Goal: Task Accomplishment & Management: Use online tool/utility

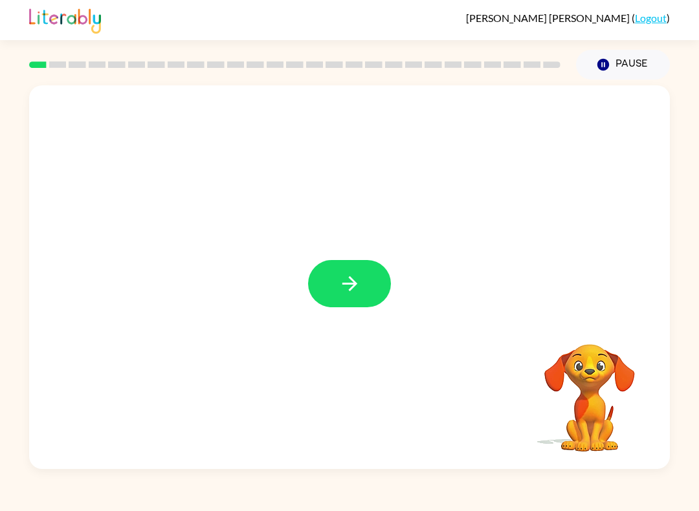
click at [358, 279] on icon "button" at bounding box center [349, 283] width 23 height 23
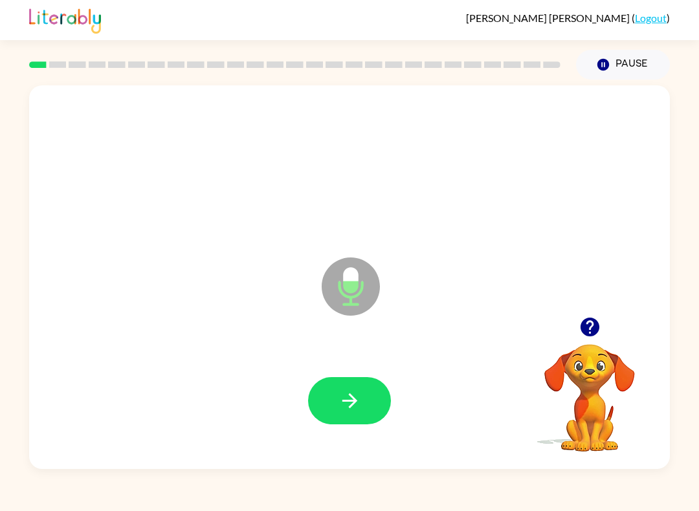
click at [359, 412] on icon "button" at bounding box center [349, 400] width 23 height 23
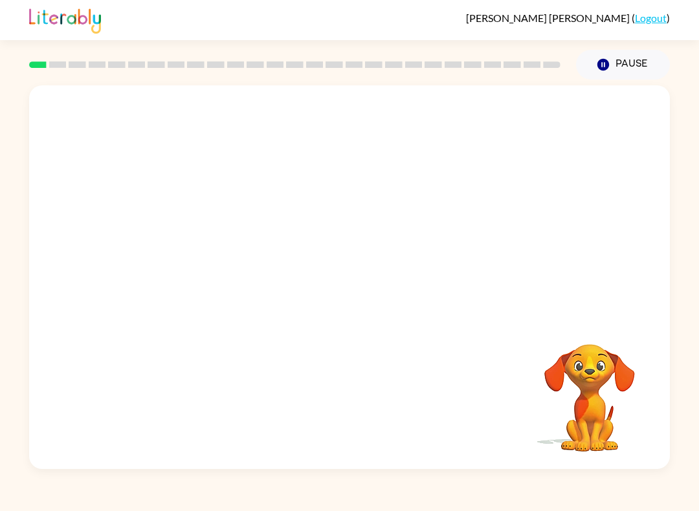
click at [19, 217] on div "Your browser must support playing .mp4 files to use Literably. Please try using…" at bounding box center [349, 274] width 699 height 389
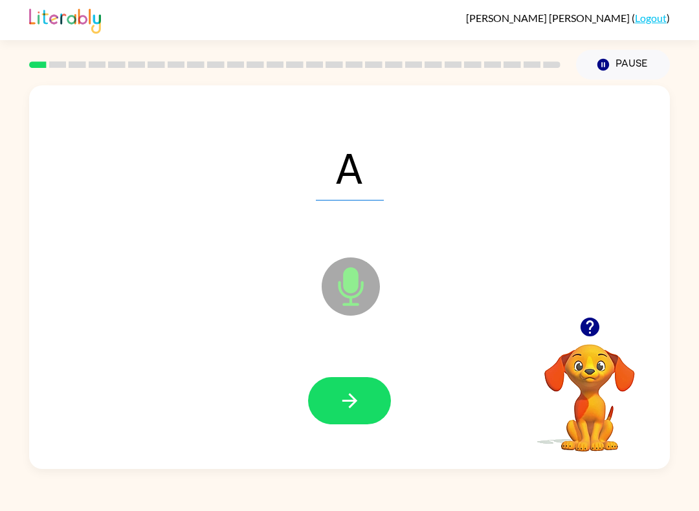
click at [349, 415] on button "button" at bounding box center [349, 400] width 83 height 47
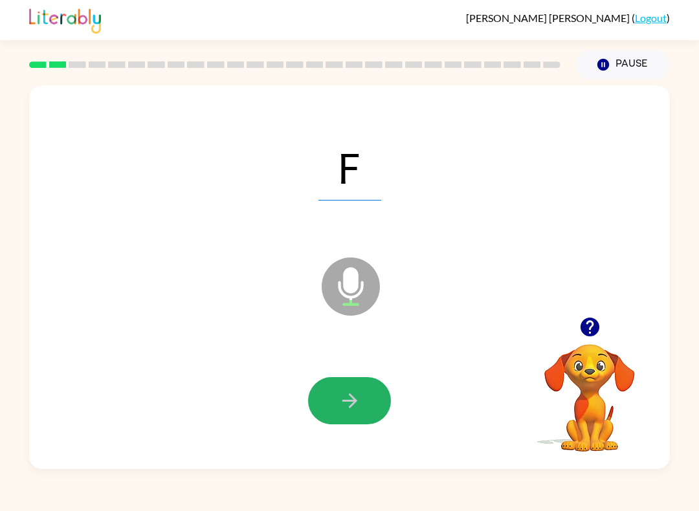
click at [349, 412] on icon "button" at bounding box center [349, 400] width 23 height 23
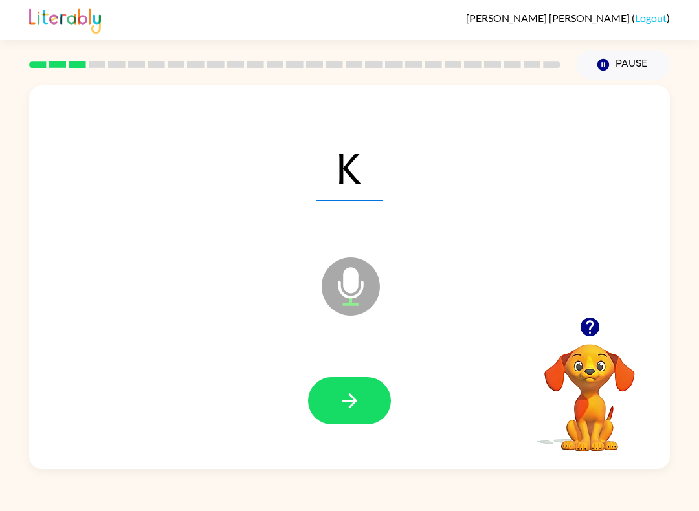
click at [329, 433] on div at bounding box center [349, 400] width 614 height 111
click at [365, 402] on button "button" at bounding box center [349, 400] width 83 height 47
click at [349, 401] on icon "button" at bounding box center [349, 400] width 15 height 15
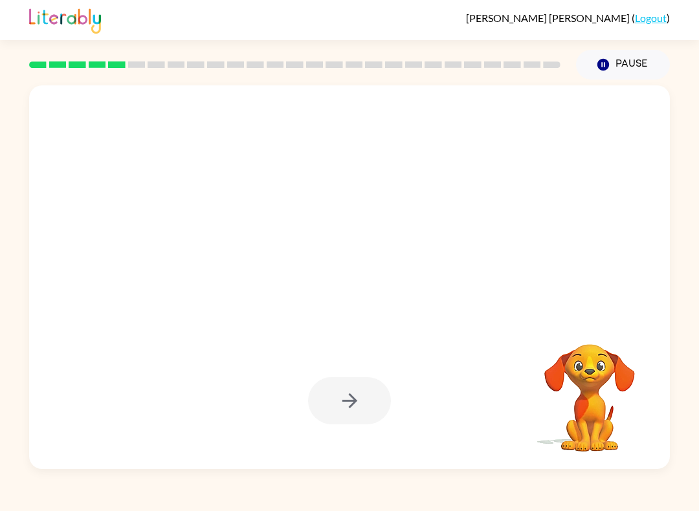
click at [4, 250] on div "Your browser must support playing .mp4 files to use Literably. Please try using…" at bounding box center [349, 274] width 699 height 389
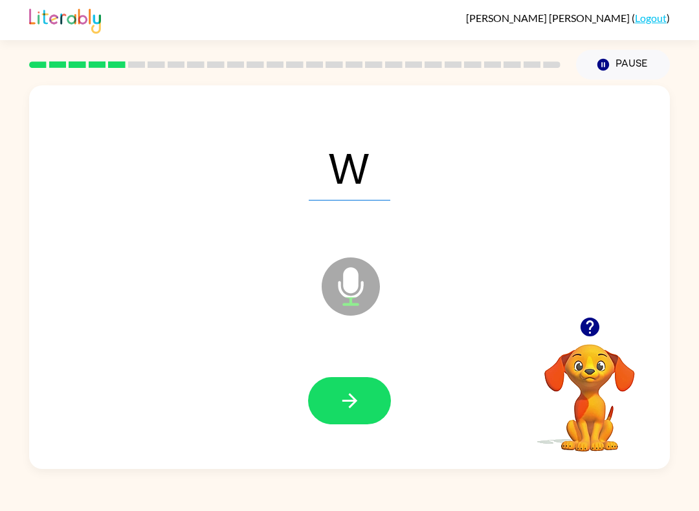
click at [377, 394] on button "button" at bounding box center [349, 400] width 83 height 47
click at [378, 389] on button "button" at bounding box center [349, 400] width 83 height 47
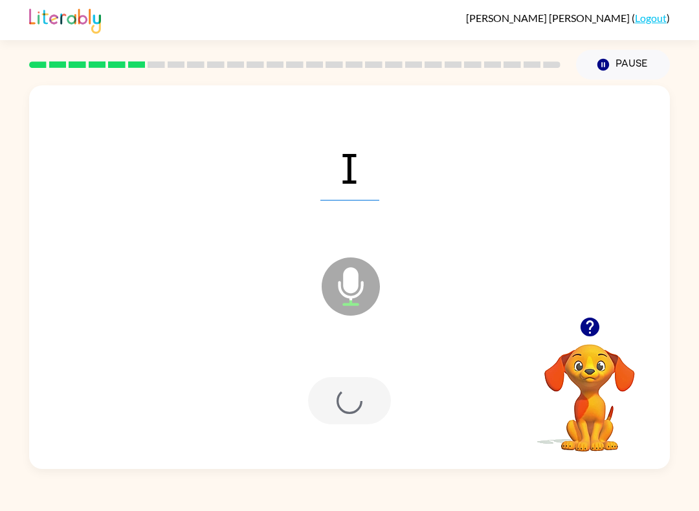
click at [369, 418] on div at bounding box center [349, 400] width 83 height 47
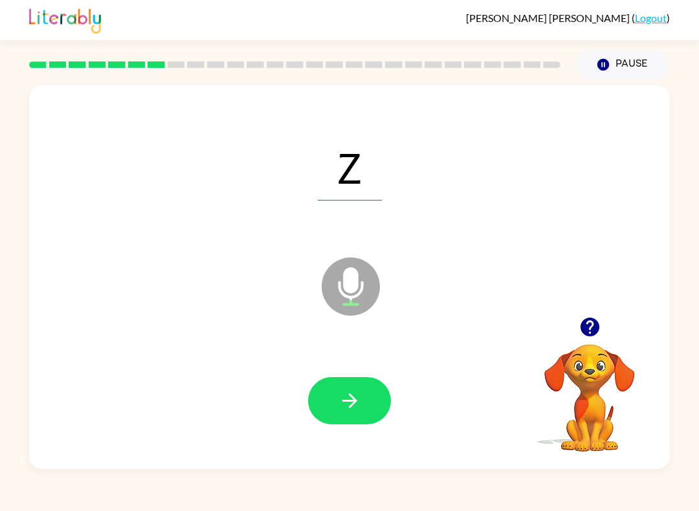
click at [361, 398] on button "button" at bounding box center [349, 400] width 83 height 47
click at [15, 241] on div "B Microphone The Microphone is here when it is your turn to talk Your browser m…" at bounding box center [349, 274] width 699 height 389
click at [6, 239] on div "B Microphone The Microphone is here when it is your turn to talk Your browser m…" at bounding box center [349, 274] width 699 height 389
click at [5, 242] on div "B Microphone The Microphone is here when it is your turn to talk Your browser m…" at bounding box center [349, 274] width 699 height 389
click at [356, 400] on icon "button" at bounding box center [349, 400] width 23 height 23
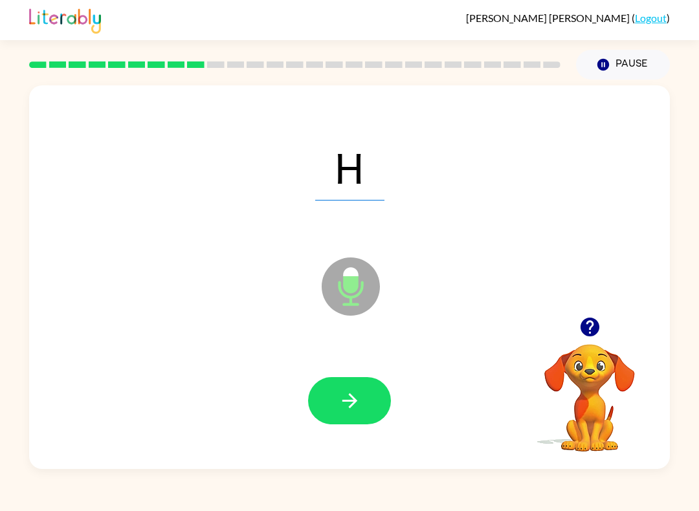
click at [349, 424] on button "button" at bounding box center [349, 400] width 83 height 47
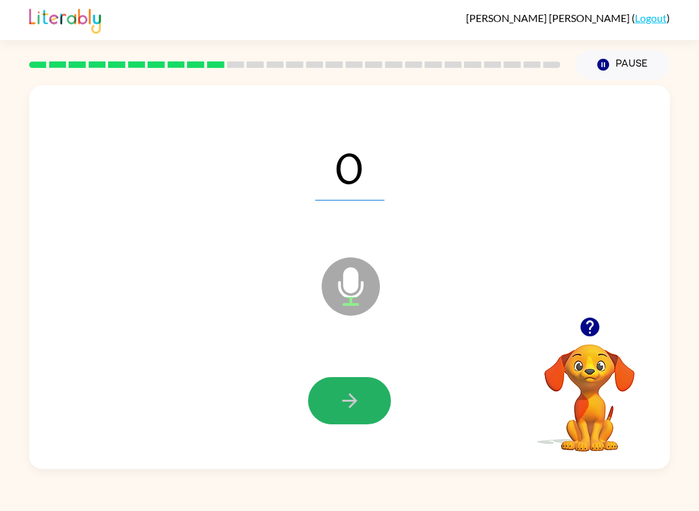
click at [358, 383] on button "button" at bounding box center [349, 400] width 83 height 47
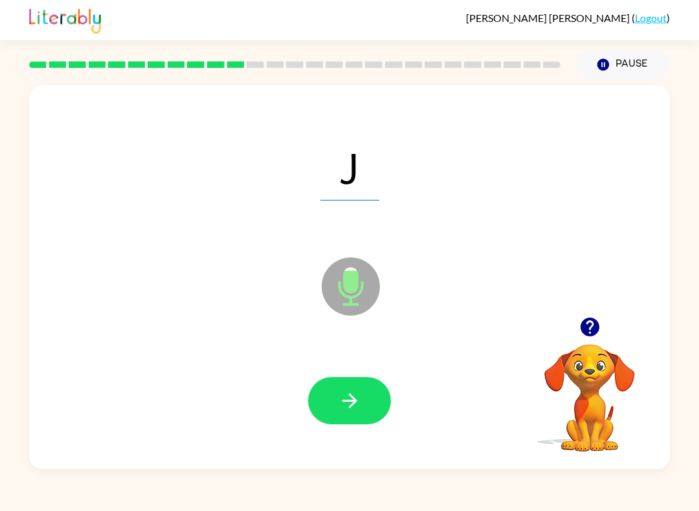
click at [364, 398] on button "button" at bounding box center [349, 400] width 83 height 47
click at [361, 398] on button "button" at bounding box center [349, 400] width 83 height 47
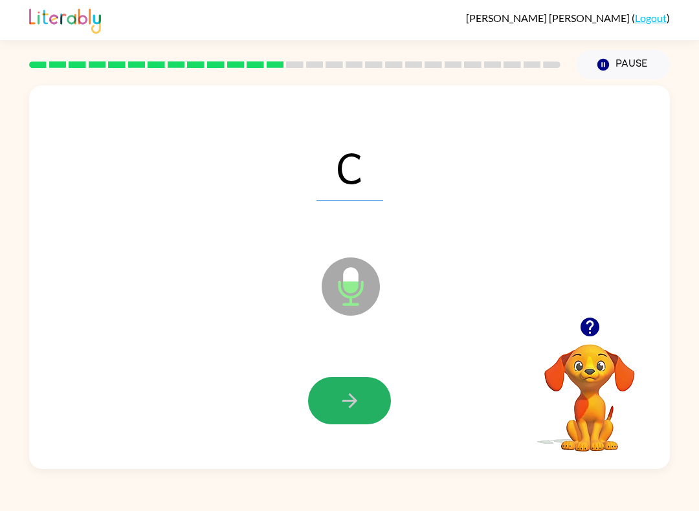
click at [360, 423] on button "button" at bounding box center [349, 400] width 83 height 47
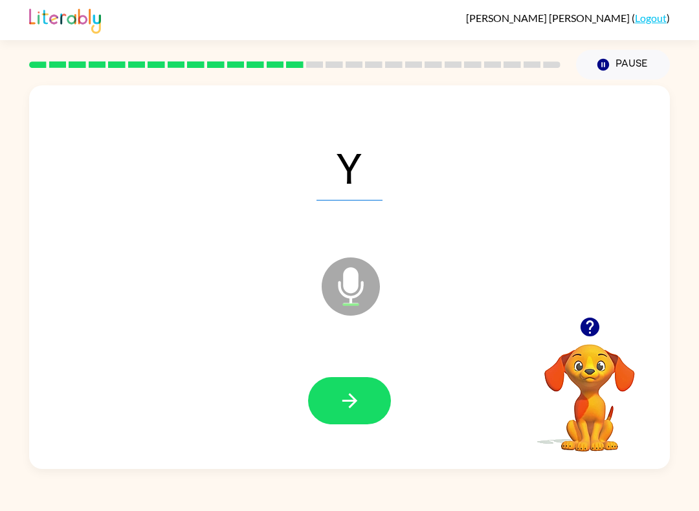
click at [360, 397] on icon "button" at bounding box center [349, 400] width 23 height 23
click at [371, 393] on button "button" at bounding box center [349, 400] width 83 height 47
click at [342, 397] on icon "button" at bounding box center [349, 400] width 23 height 23
click at [360, 387] on button "button" at bounding box center [349, 400] width 83 height 47
click at [347, 398] on icon "button" at bounding box center [349, 400] width 23 height 23
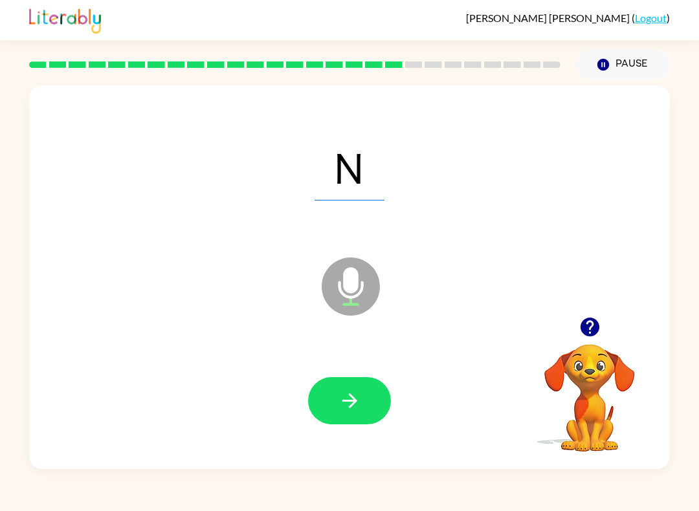
click at [361, 402] on button "button" at bounding box center [349, 400] width 83 height 47
click at [366, 400] on button "button" at bounding box center [349, 400] width 83 height 47
click at [362, 408] on button "button" at bounding box center [349, 400] width 83 height 47
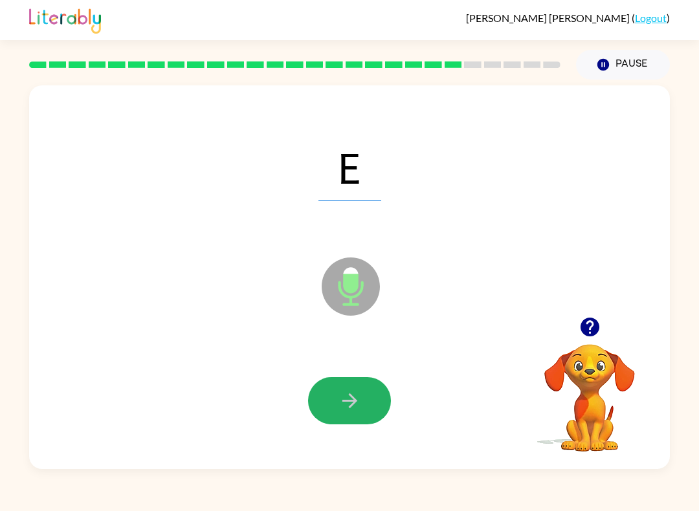
click at [361, 390] on button "button" at bounding box center [349, 400] width 83 height 47
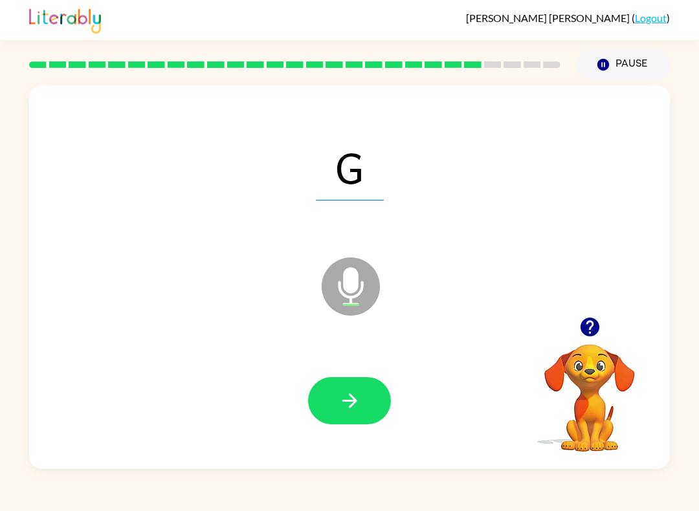
click at [367, 403] on button "button" at bounding box center [349, 400] width 83 height 47
click at [348, 384] on button "button" at bounding box center [349, 400] width 83 height 47
click at [447, 373] on div at bounding box center [349, 400] width 614 height 111
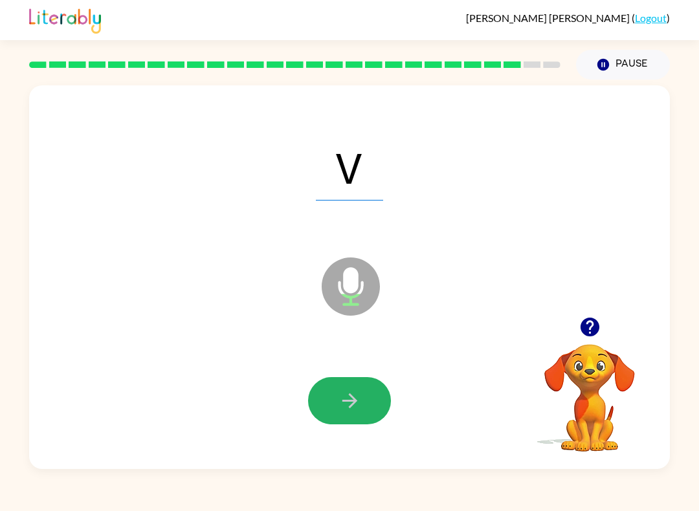
click at [354, 392] on icon "button" at bounding box center [349, 400] width 23 height 23
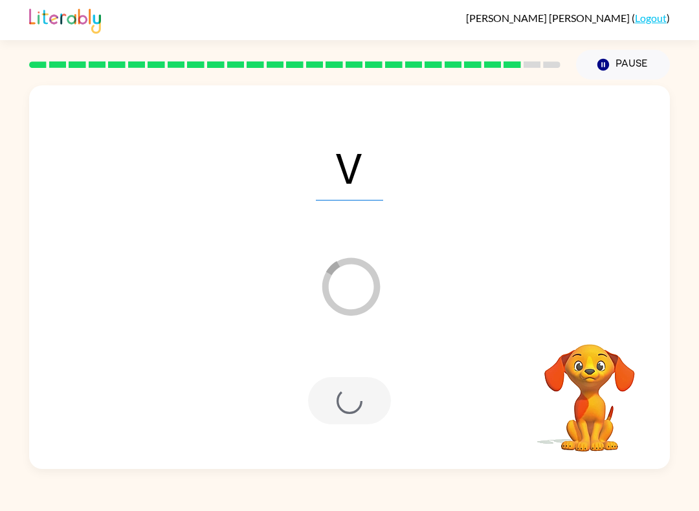
click at [692, 251] on div "V Loader Your response is being sent to our graders Your browser must support p…" at bounding box center [349, 274] width 699 height 389
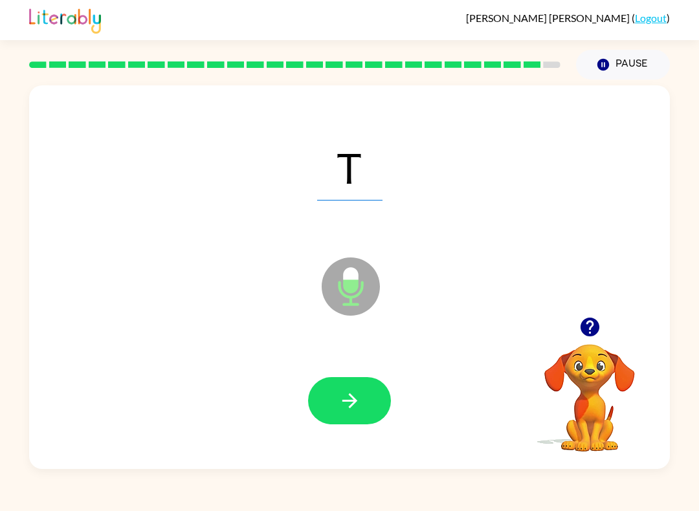
click at [362, 404] on button "button" at bounding box center [349, 400] width 83 height 47
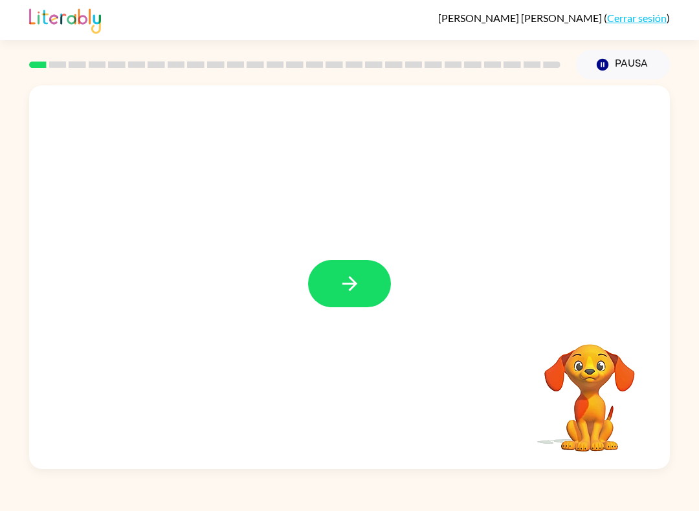
click at [384, 283] on button "button" at bounding box center [349, 283] width 83 height 47
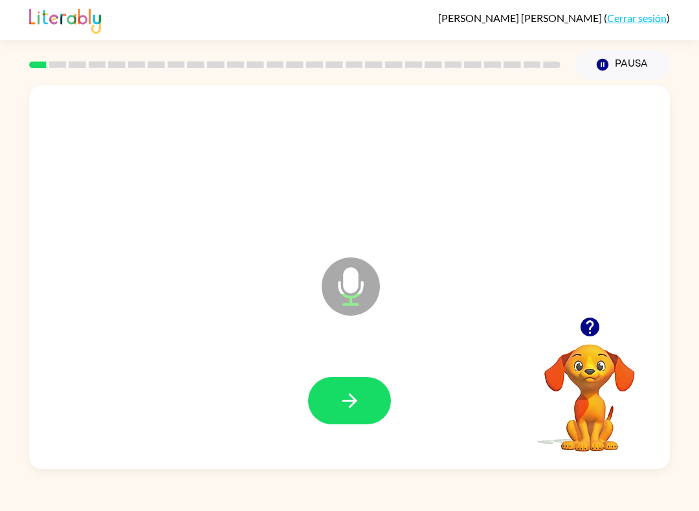
click at [349, 393] on icon "button" at bounding box center [349, 400] width 23 height 23
click at [364, 413] on button "button" at bounding box center [349, 400] width 83 height 47
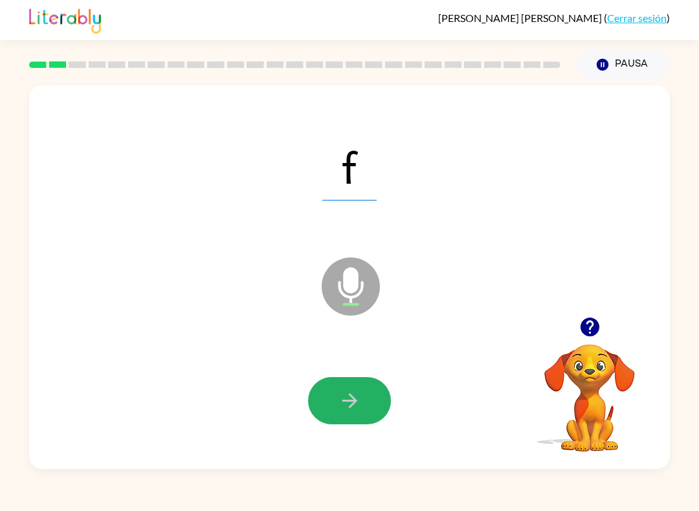
click at [364, 396] on button "button" at bounding box center [349, 400] width 83 height 47
click at [365, 406] on button "button" at bounding box center [349, 400] width 83 height 47
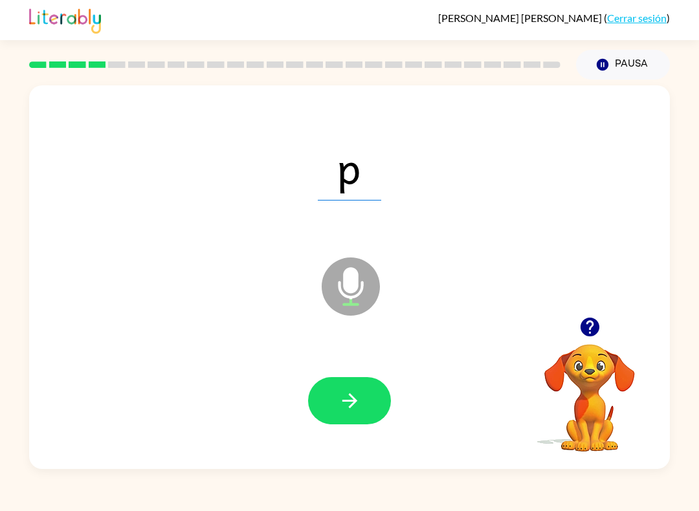
click at [362, 393] on button "button" at bounding box center [349, 400] width 83 height 47
click at [353, 387] on button "button" at bounding box center [349, 400] width 83 height 47
click at [371, 390] on button "button" at bounding box center [349, 400] width 83 height 47
click at [354, 399] on icon "button" at bounding box center [349, 400] width 15 height 15
click at [362, 395] on button "button" at bounding box center [349, 400] width 83 height 47
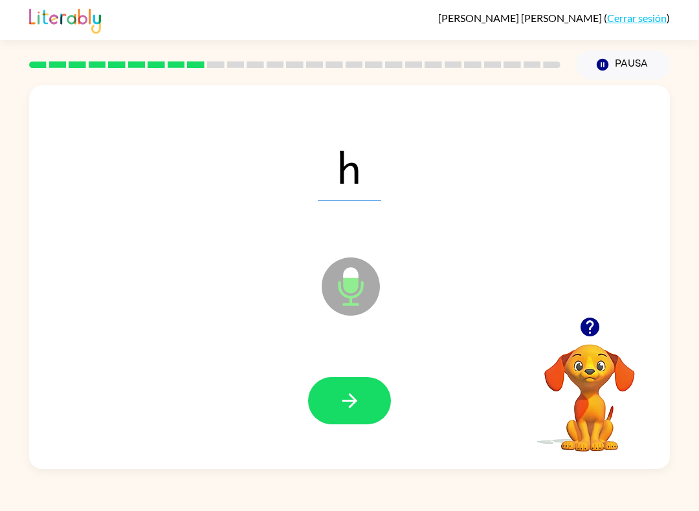
click at [360, 409] on icon "button" at bounding box center [349, 400] width 23 height 23
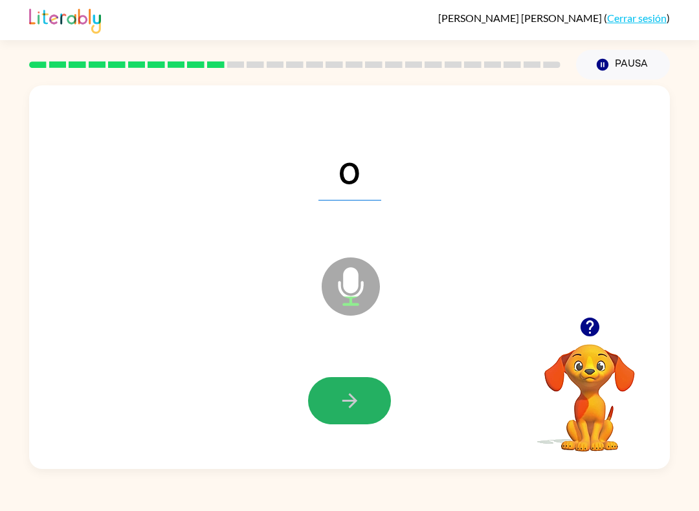
click at [361, 397] on button "button" at bounding box center [349, 400] width 83 height 47
click at [519, 472] on div "[PERSON_NAME] ( Cerrar sesión ) Pausa Pausa j Micrófono El micrófono está aquí …" at bounding box center [349, 255] width 699 height 511
click at [358, 393] on icon "button" at bounding box center [349, 400] width 23 height 23
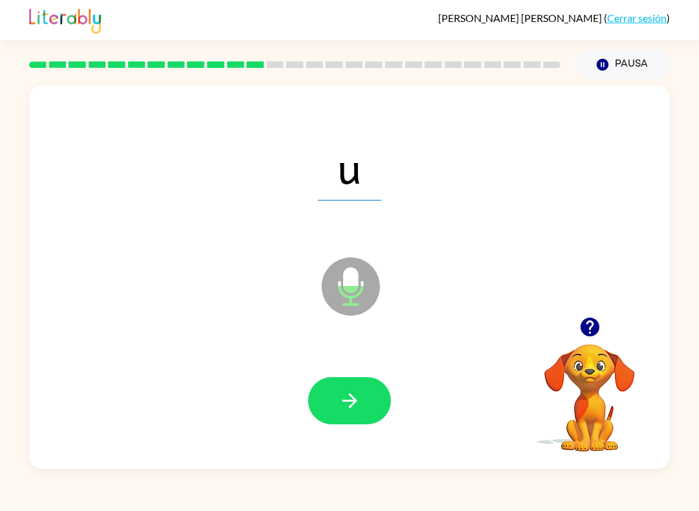
click at [370, 403] on button "button" at bounding box center [349, 400] width 83 height 47
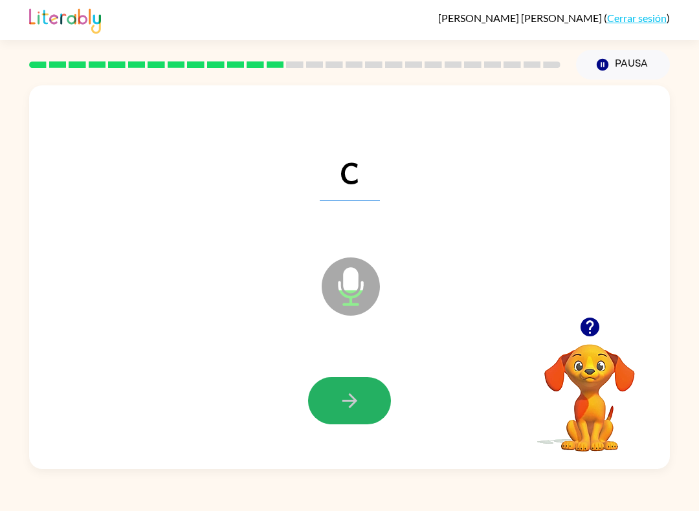
click at [347, 423] on button "button" at bounding box center [349, 400] width 83 height 47
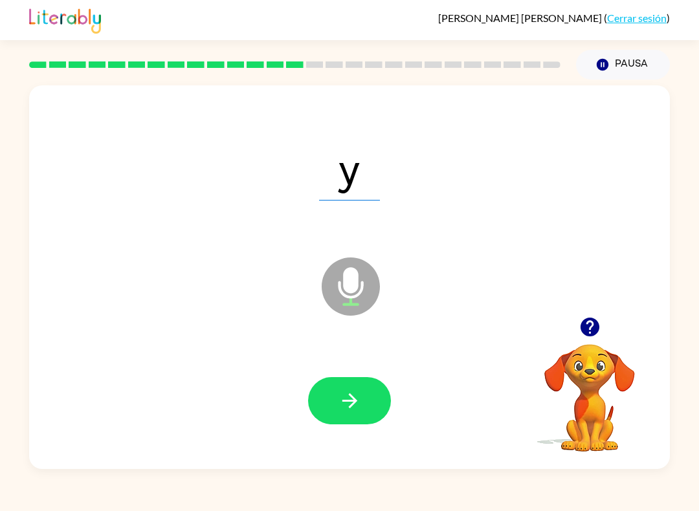
click at [365, 413] on button "button" at bounding box center [349, 400] width 83 height 47
click at [627, 73] on button "Pausa Pausa" at bounding box center [623, 65] width 94 height 30
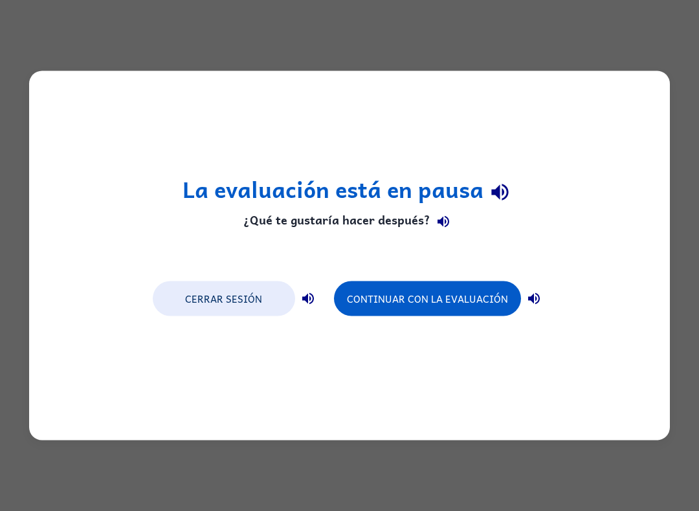
click at [436, 323] on div "La evaluación está en pausa ¿Qué te gustaría hacer después? Cerrar sesión Conti…" at bounding box center [349, 255] width 640 height 369
click at [420, 316] on button "Continuar con la evaluación" at bounding box center [427, 298] width 187 height 35
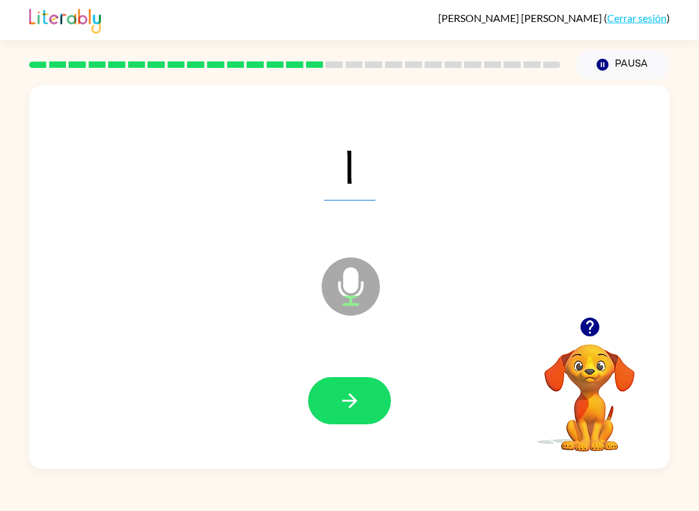
click at [358, 393] on icon "button" at bounding box center [349, 400] width 23 height 23
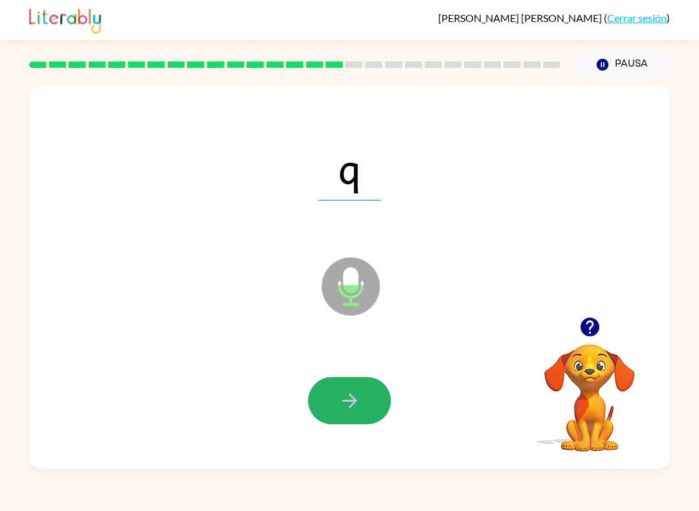
click at [358, 391] on icon "button" at bounding box center [349, 400] width 23 height 23
click at [371, 398] on button "button" at bounding box center [349, 400] width 83 height 47
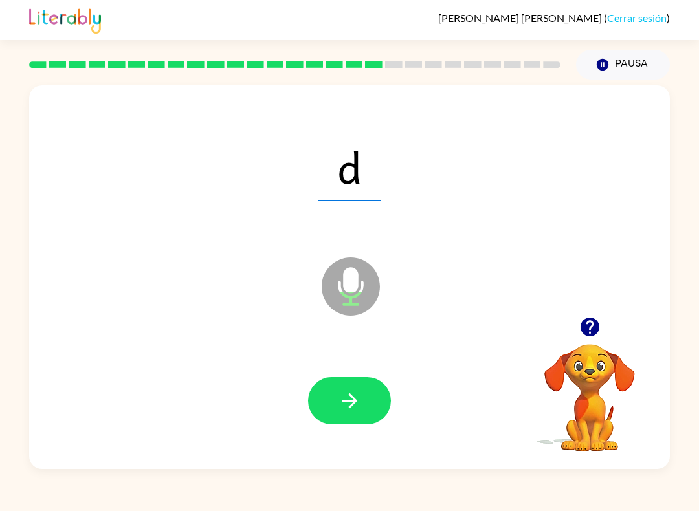
click at [346, 395] on icon "button" at bounding box center [349, 400] width 23 height 23
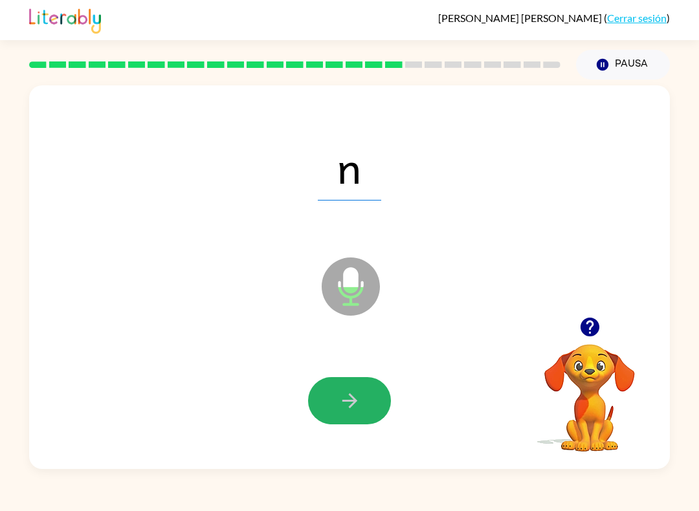
click at [365, 393] on button "button" at bounding box center [349, 400] width 83 height 47
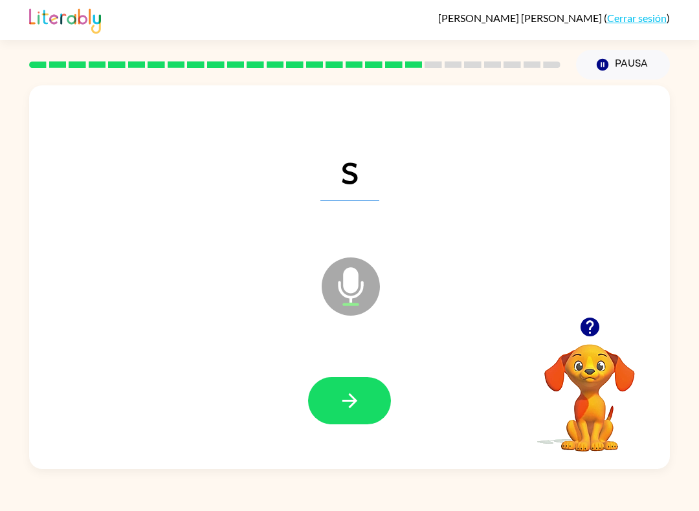
click at [364, 406] on button "button" at bounding box center [349, 400] width 83 height 47
click at [365, 382] on button "button" at bounding box center [349, 400] width 83 height 47
click at [367, 398] on button "button" at bounding box center [349, 400] width 83 height 47
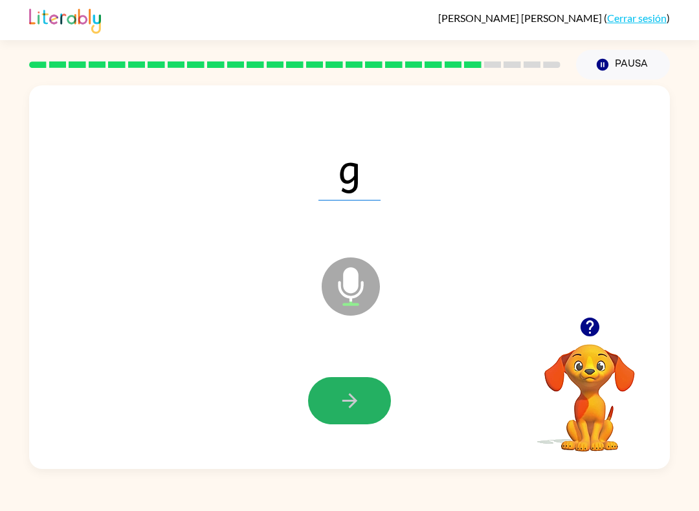
click at [363, 389] on button "button" at bounding box center [349, 400] width 83 height 47
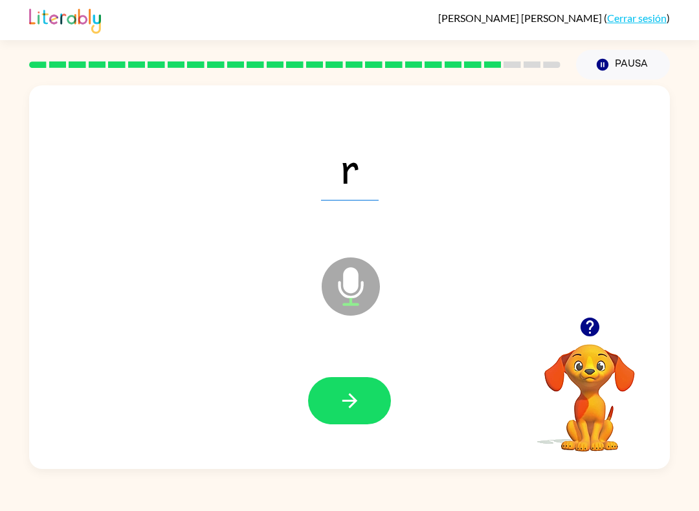
click at [367, 441] on div at bounding box center [349, 400] width 614 height 111
click at [357, 401] on icon "button" at bounding box center [349, 400] width 23 height 23
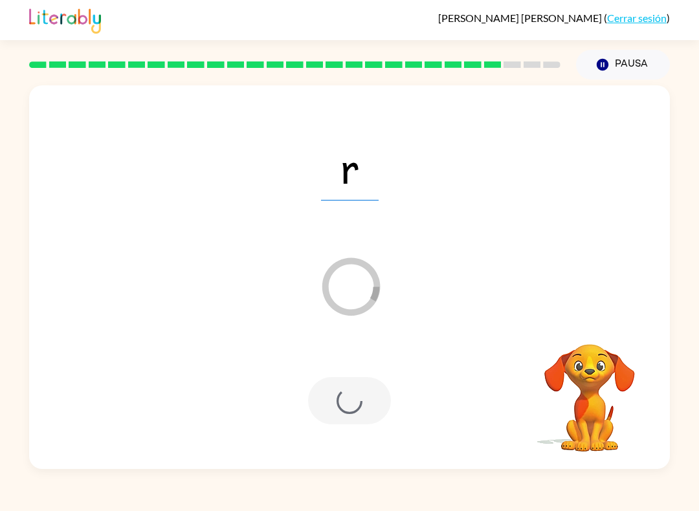
click at [80, 398] on div at bounding box center [349, 400] width 614 height 111
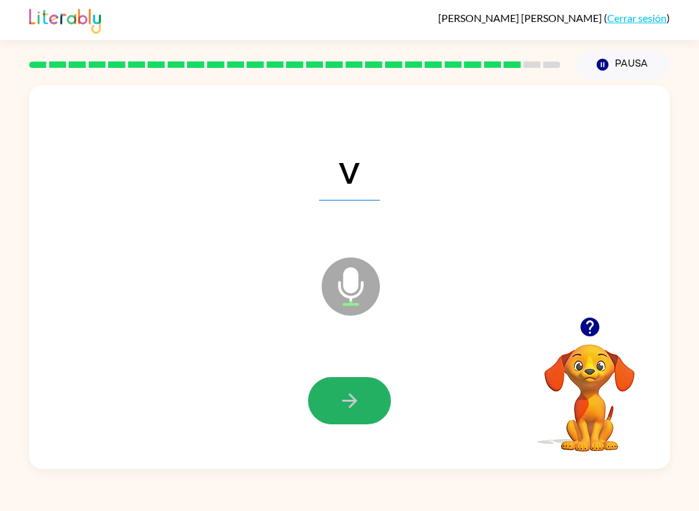
click at [355, 393] on icon "button" at bounding box center [349, 400] width 23 height 23
click at [350, 411] on icon "button" at bounding box center [349, 400] width 23 height 23
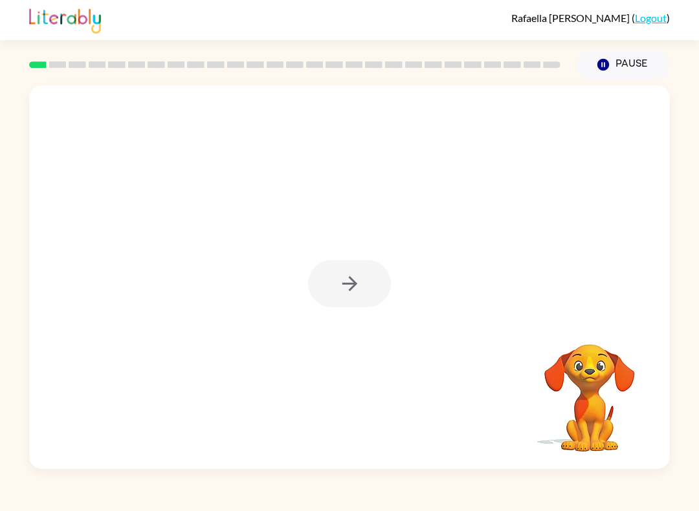
click at [336, 279] on div at bounding box center [349, 283] width 83 height 47
click at [340, 306] on button "button" at bounding box center [349, 283] width 83 height 47
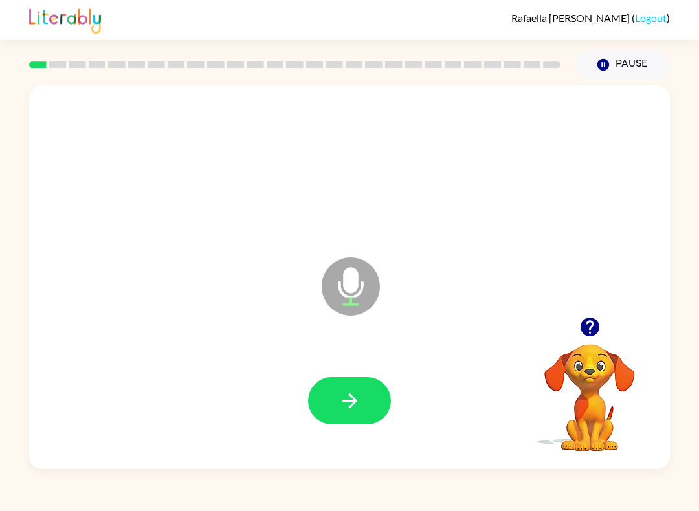
click at [354, 400] on icon "button" at bounding box center [349, 400] width 15 height 15
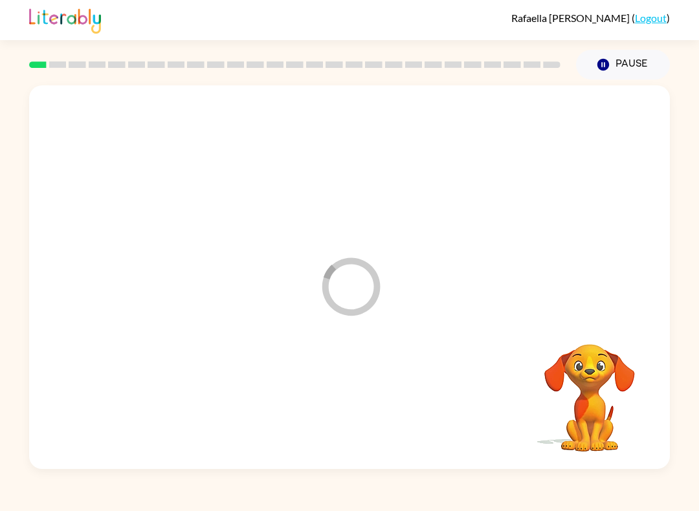
click at [321, 390] on div at bounding box center [349, 400] width 614 height 111
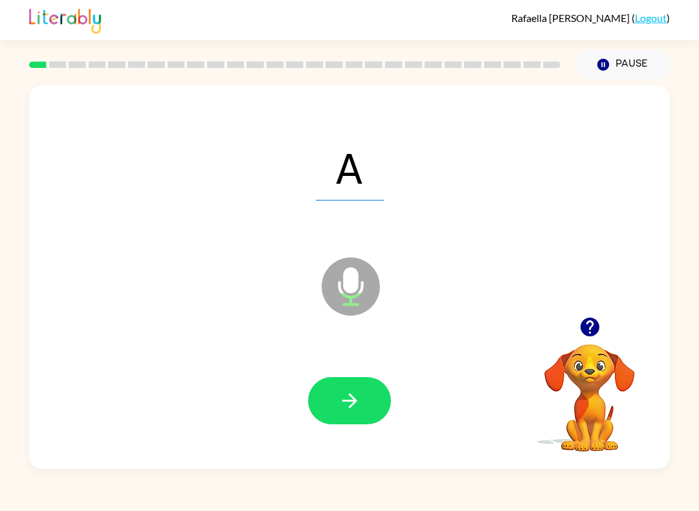
click at [353, 402] on icon "button" at bounding box center [349, 400] width 23 height 23
click at [360, 379] on button "button" at bounding box center [349, 400] width 83 height 47
click at [352, 409] on icon "button" at bounding box center [349, 400] width 23 height 23
click at [359, 413] on button "button" at bounding box center [349, 400] width 83 height 47
click at [364, 413] on button "button" at bounding box center [349, 400] width 83 height 47
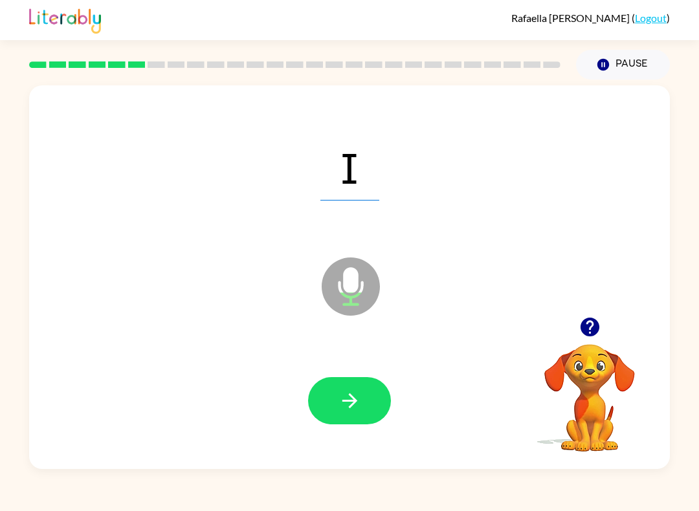
click at [374, 390] on button "button" at bounding box center [349, 400] width 83 height 47
click at [355, 383] on button "button" at bounding box center [349, 400] width 83 height 47
click at [364, 400] on button "button" at bounding box center [349, 400] width 83 height 47
click at [349, 393] on icon "button" at bounding box center [349, 400] width 23 height 23
click at [368, 391] on button "button" at bounding box center [349, 400] width 83 height 47
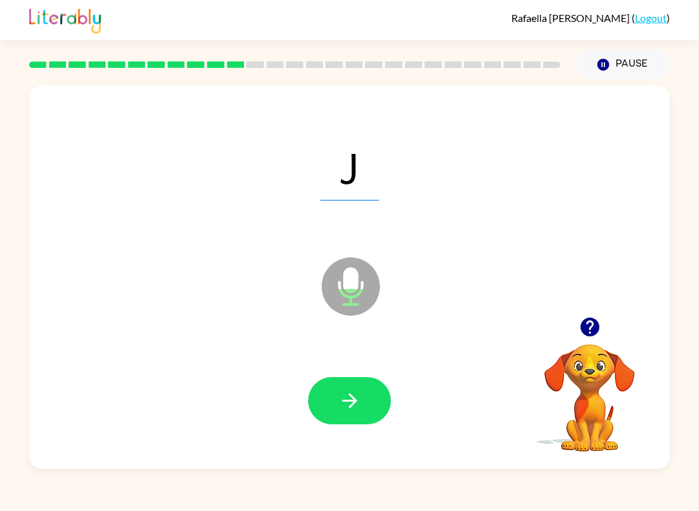
click at [370, 406] on button "button" at bounding box center [349, 400] width 83 height 47
click at [366, 412] on button "button" at bounding box center [349, 400] width 83 height 47
click at [362, 398] on button "button" at bounding box center [349, 400] width 83 height 47
click at [374, 400] on button "button" at bounding box center [349, 400] width 83 height 47
click at [364, 419] on button "button" at bounding box center [349, 400] width 83 height 47
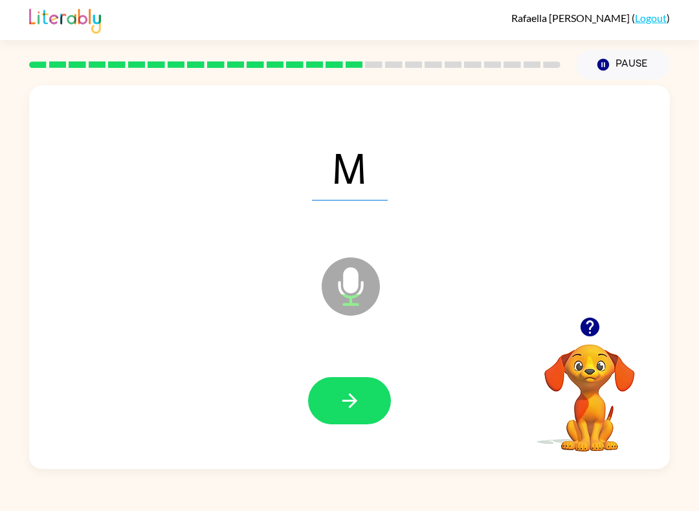
click at [364, 399] on button "button" at bounding box center [349, 400] width 83 height 47
click at [375, 402] on button "button" at bounding box center [349, 400] width 83 height 47
click at [369, 410] on button "button" at bounding box center [349, 400] width 83 height 47
click at [364, 406] on button "button" at bounding box center [349, 400] width 83 height 47
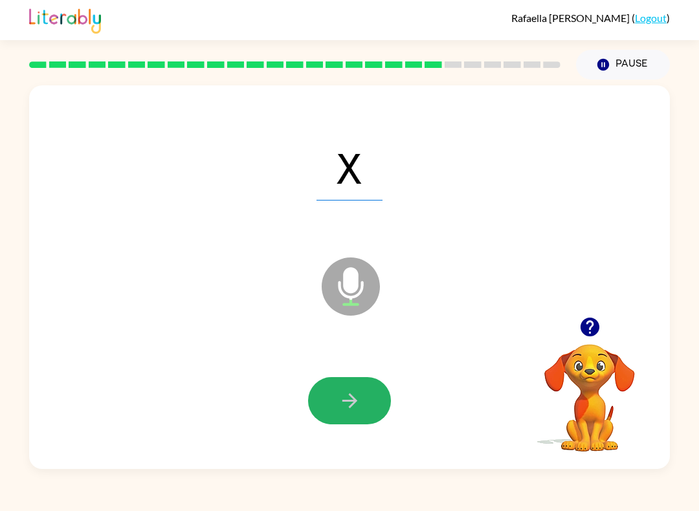
click at [369, 400] on button "button" at bounding box center [349, 400] width 83 height 47
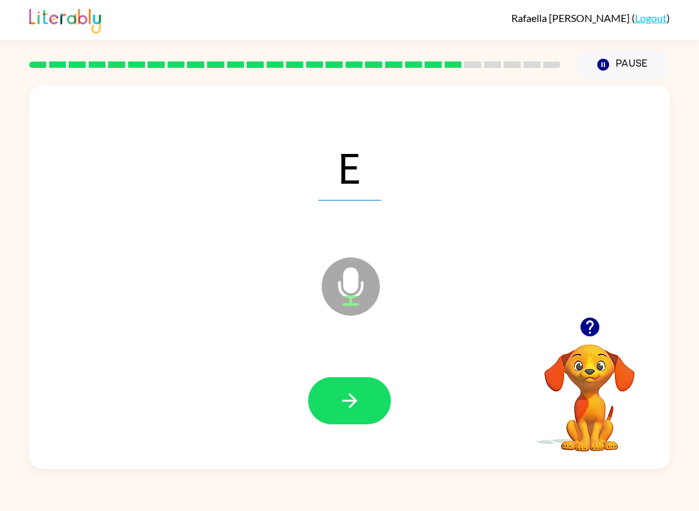
click at [375, 409] on button "button" at bounding box center [349, 400] width 83 height 47
click at [371, 405] on button "button" at bounding box center [349, 400] width 83 height 47
click at [367, 407] on button "button" at bounding box center [349, 400] width 83 height 47
click at [358, 408] on icon "button" at bounding box center [349, 400] width 23 height 23
click at [363, 402] on button "button" at bounding box center [349, 400] width 83 height 47
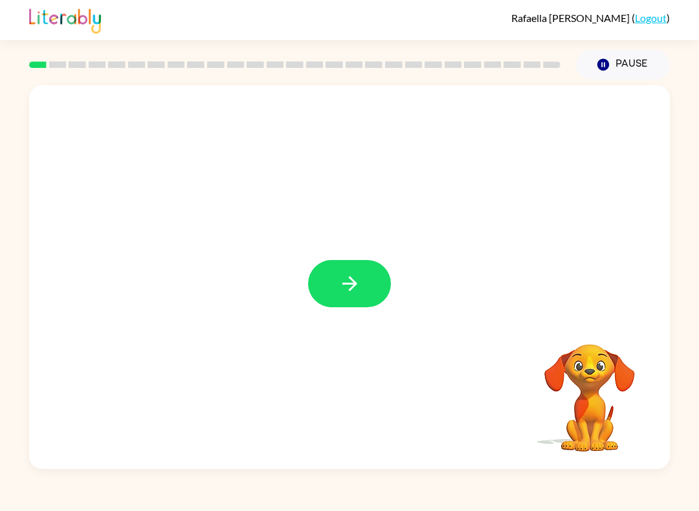
click at [342, 315] on div at bounding box center [349, 277] width 640 height 384
click at [349, 283] on icon "button" at bounding box center [349, 283] width 23 height 23
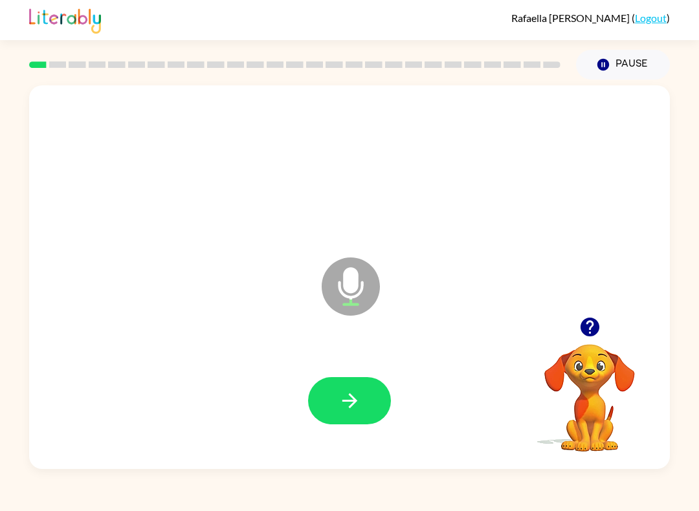
click at [374, 415] on button "button" at bounding box center [349, 400] width 83 height 47
click at [359, 402] on icon "button" at bounding box center [349, 400] width 23 height 23
click at [380, 386] on button "button" at bounding box center [349, 400] width 83 height 47
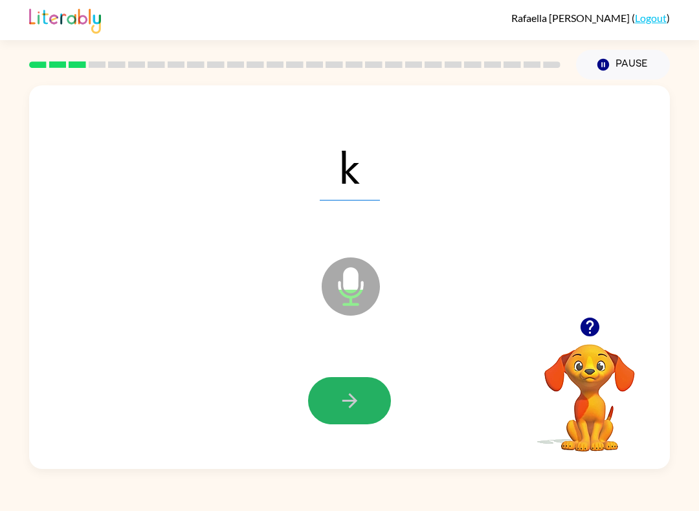
click at [356, 416] on button "button" at bounding box center [349, 400] width 83 height 47
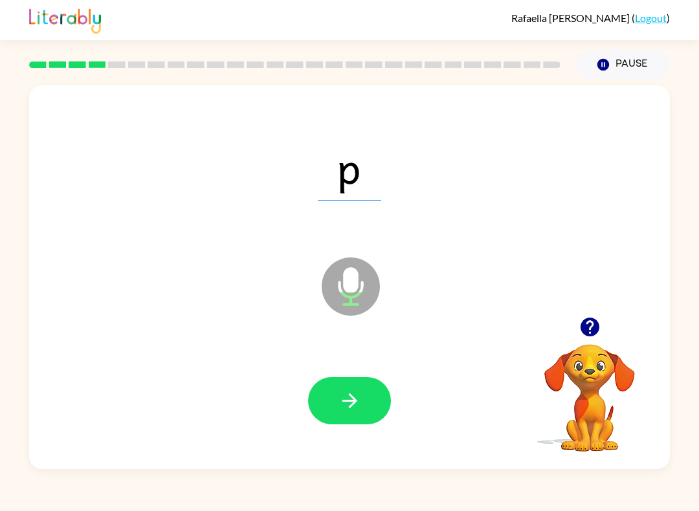
click at [380, 412] on button "button" at bounding box center [349, 400] width 83 height 47
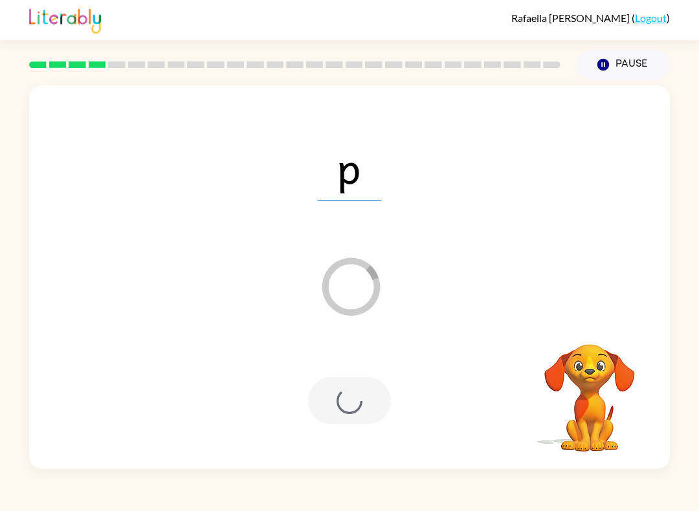
click at [645, 148] on div "p" at bounding box center [349, 166] width 614 height 111
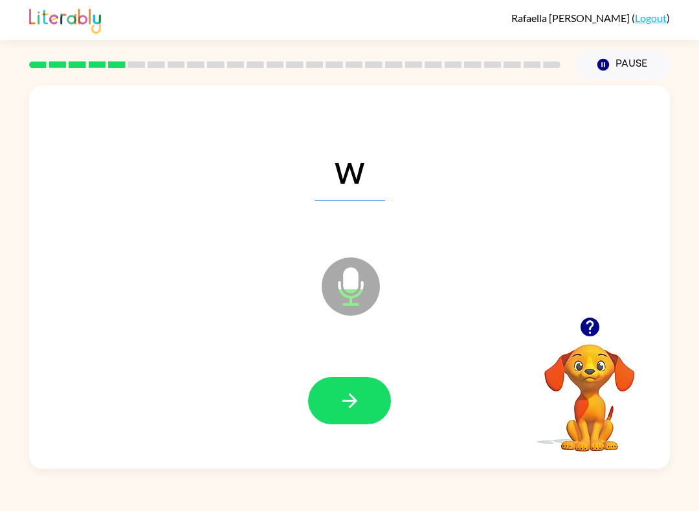
click at [366, 404] on button "button" at bounding box center [349, 400] width 83 height 47
click at [369, 400] on button "button" at bounding box center [349, 400] width 83 height 47
click at [361, 400] on button "button" at bounding box center [349, 400] width 83 height 47
click at [620, 62] on button "Pause Pause" at bounding box center [623, 65] width 94 height 30
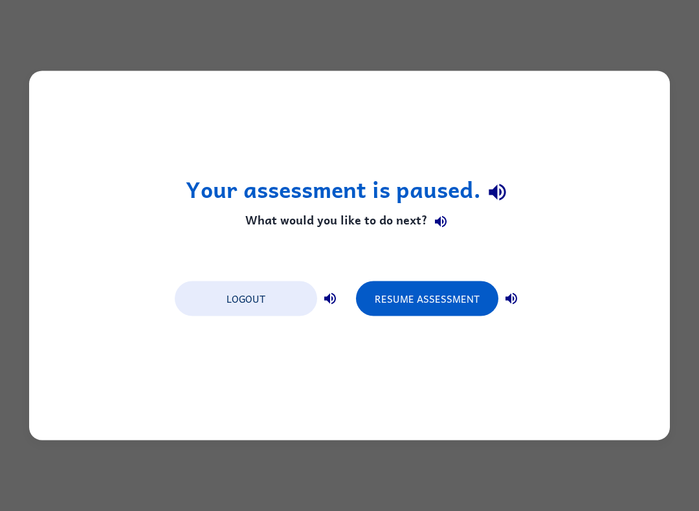
click at [158, 395] on div "Your assessment is paused. What would you like to do next? Logout Resume Assess…" at bounding box center [349, 255] width 640 height 369
click at [462, 303] on button "Resume Assessment" at bounding box center [427, 298] width 142 height 35
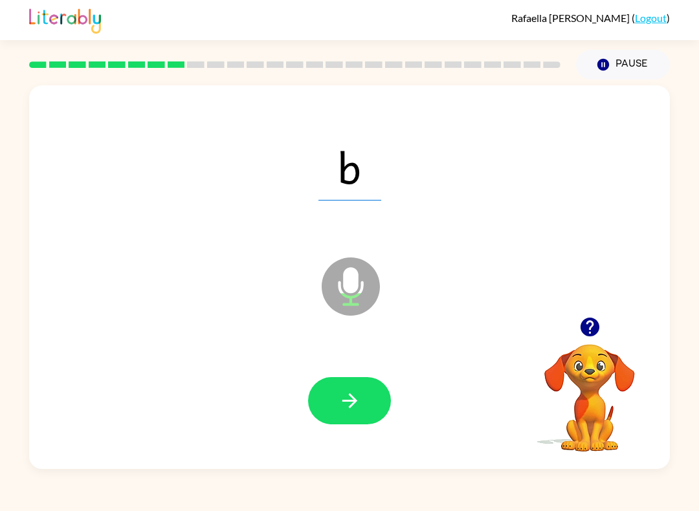
click at [382, 398] on button "button" at bounding box center [349, 400] width 83 height 47
click at [363, 409] on button "button" at bounding box center [349, 400] width 83 height 47
click at [378, 400] on button "button" at bounding box center [349, 400] width 83 height 47
click at [367, 390] on button "button" at bounding box center [349, 400] width 83 height 47
click at [372, 412] on button "button" at bounding box center [349, 400] width 83 height 47
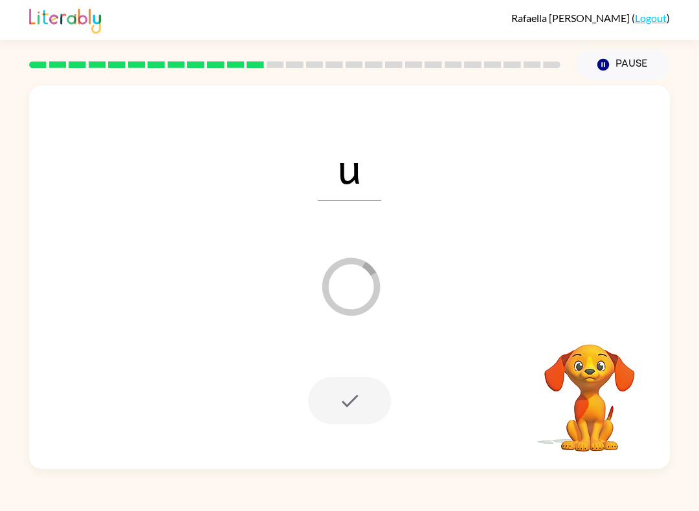
click at [636, 68] on button "Pause Pause" at bounding box center [623, 65] width 94 height 30
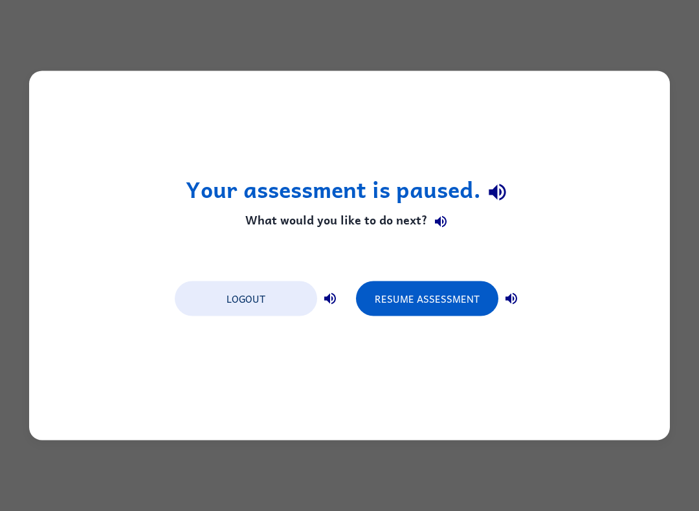
click at [468, 292] on button "Resume Assessment" at bounding box center [427, 298] width 142 height 35
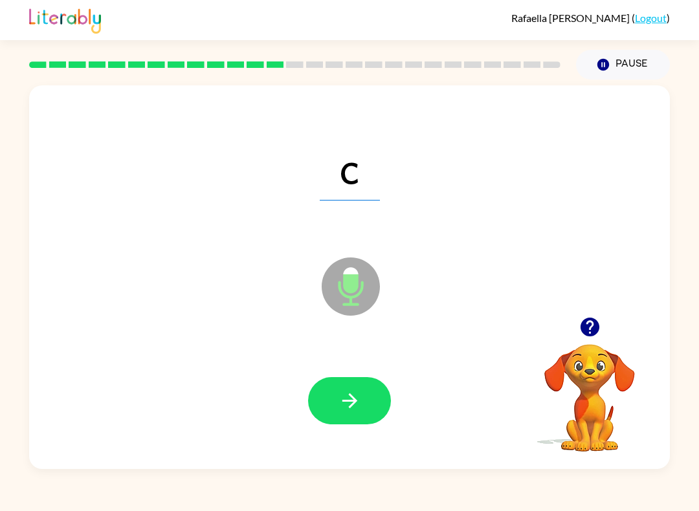
click at [366, 398] on button "button" at bounding box center [349, 400] width 83 height 47
click at [380, 403] on button "button" at bounding box center [349, 400] width 83 height 47
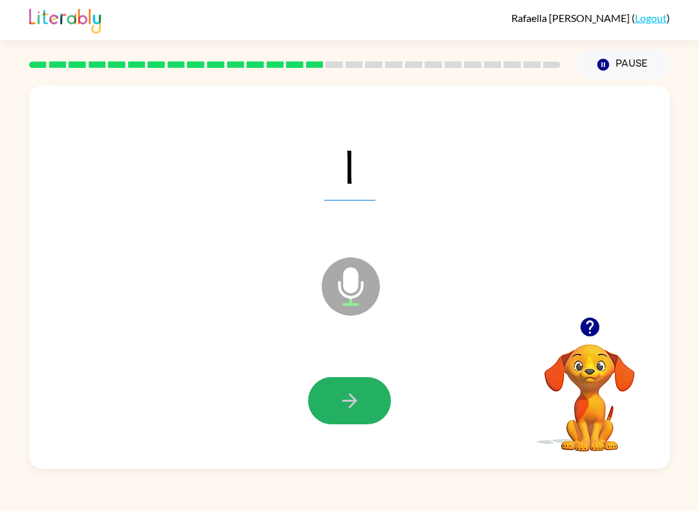
click at [367, 397] on button "button" at bounding box center [349, 400] width 83 height 47
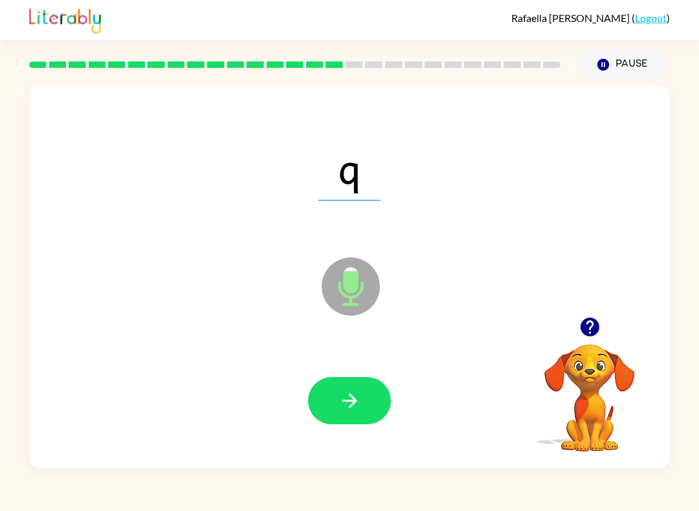
click at [376, 413] on button "button" at bounding box center [349, 400] width 83 height 47
click at [387, 403] on button "button" at bounding box center [349, 400] width 83 height 47
click at [377, 418] on button "button" at bounding box center [349, 400] width 83 height 47
click at [376, 385] on button "button" at bounding box center [349, 400] width 83 height 47
click at [378, 397] on button "button" at bounding box center [349, 400] width 83 height 47
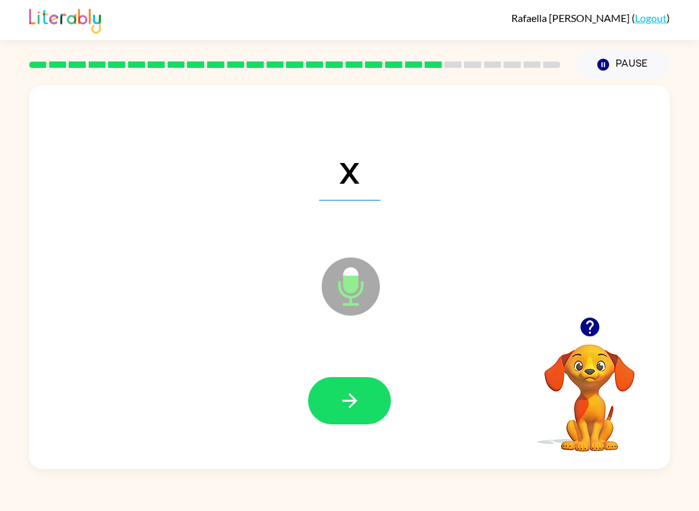
click at [382, 394] on button "button" at bounding box center [349, 400] width 83 height 47
click at [373, 395] on button "button" at bounding box center [349, 400] width 83 height 47
click at [374, 387] on button "button" at bounding box center [349, 400] width 83 height 47
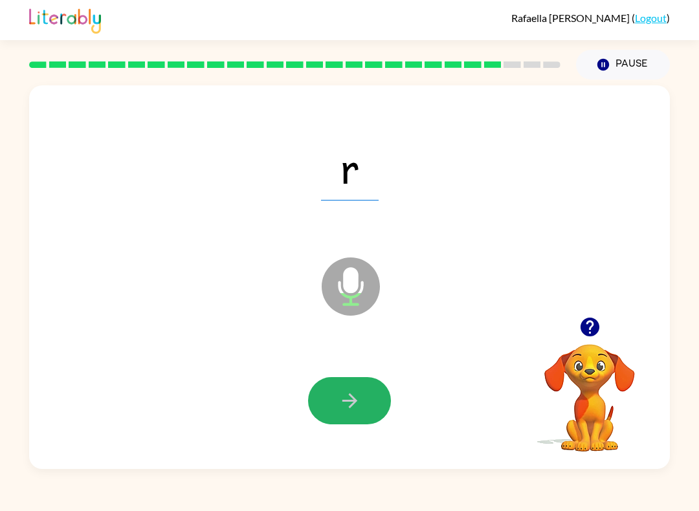
click at [378, 407] on button "button" at bounding box center [349, 400] width 83 height 47
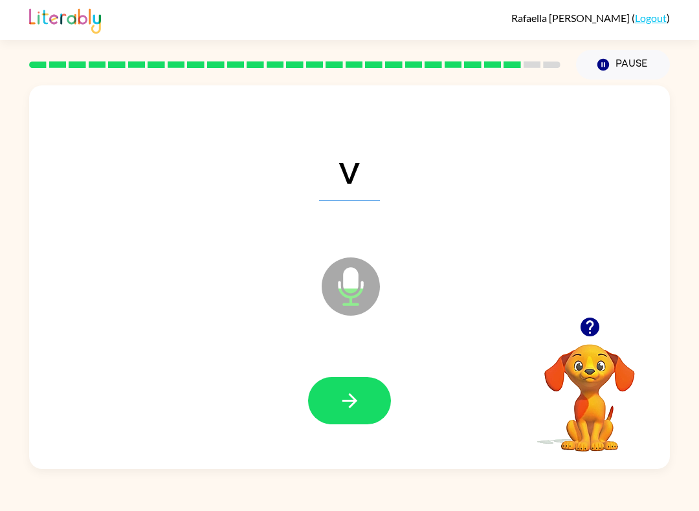
click at [385, 402] on button "button" at bounding box center [349, 400] width 83 height 47
click at [379, 416] on button "button" at bounding box center [349, 400] width 83 height 47
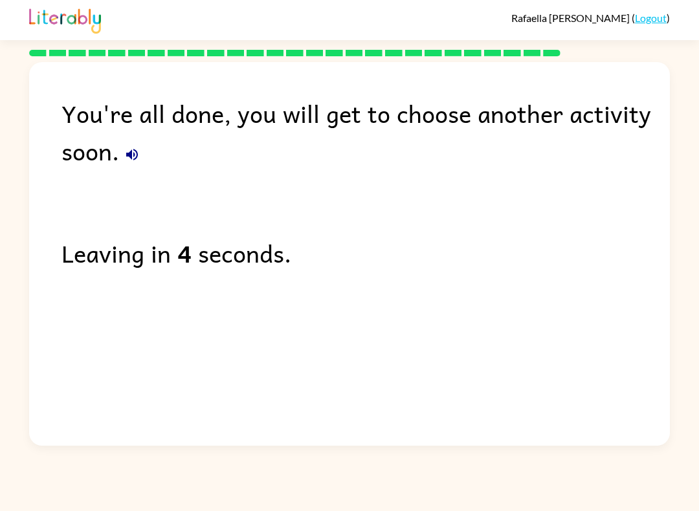
click at [464, 14] on div "Rafaella Gonzalez-Cuesta ( Logout )" at bounding box center [349, 20] width 640 height 40
